Goal: Task Accomplishment & Management: Complete application form

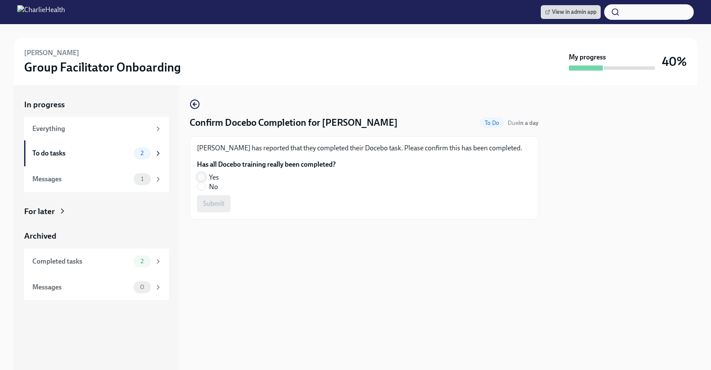
click at [203, 178] on input "Yes" at bounding box center [201, 177] width 8 height 8
radio input "true"
click at [217, 207] on span "Submit" at bounding box center [214, 203] width 22 height 9
click at [205, 179] on input "Yes" at bounding box center [201, 177] width 8 height 8
radio input "true"
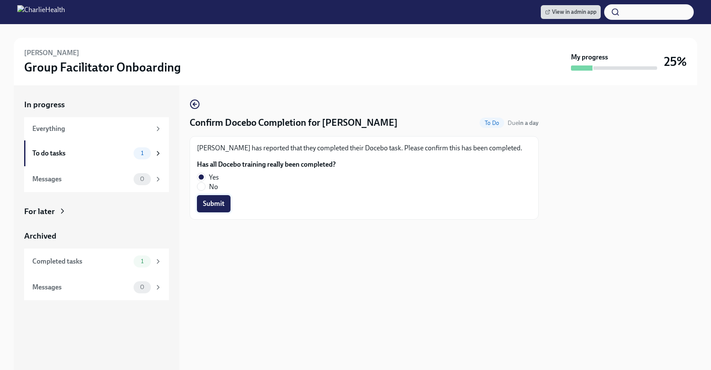
click at [211, 205] on span "Submit" at bounding box center [214, 203] width 22 height 9
click at [206, 178] on label "Yes" at bounding box center [263, 177] width 132 height 9
click at [205, 178] on input "Yes" at bounding box center [201, 177] width 8 height 8
radio input "true"
click at [219, 207] on span "Submit" at bounding box center [214, 203] width 22 height 9
